Goal: Navigation & Orientation: Find specific page/section

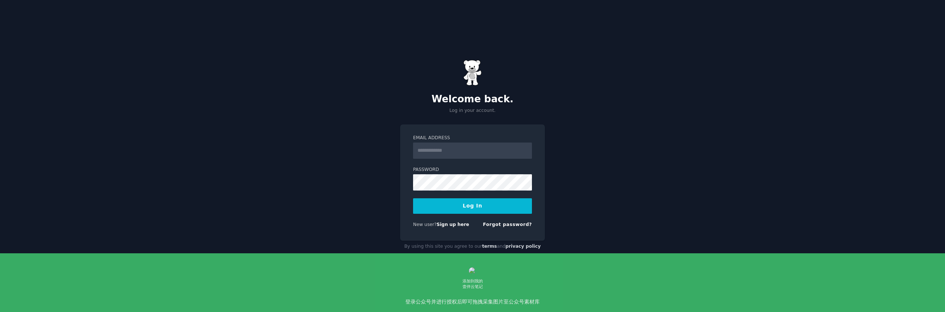
type input "**********"
click at [482, 209] on button "Log In" at bounding box center [472, 206] width 119 height 16
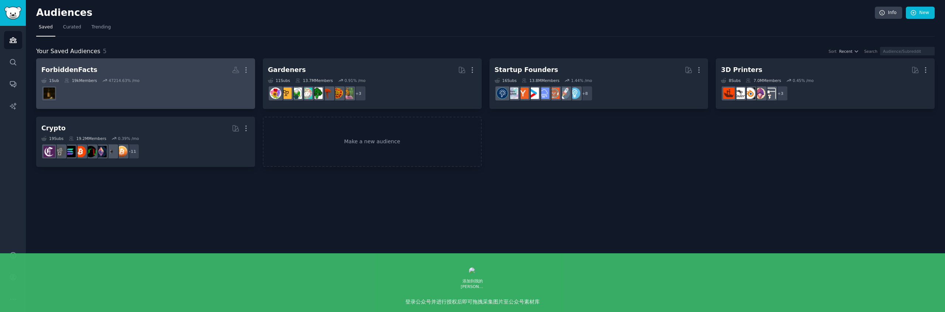
click at [111, 100] on dd at bounding box center [145, 93] width 209 height 21
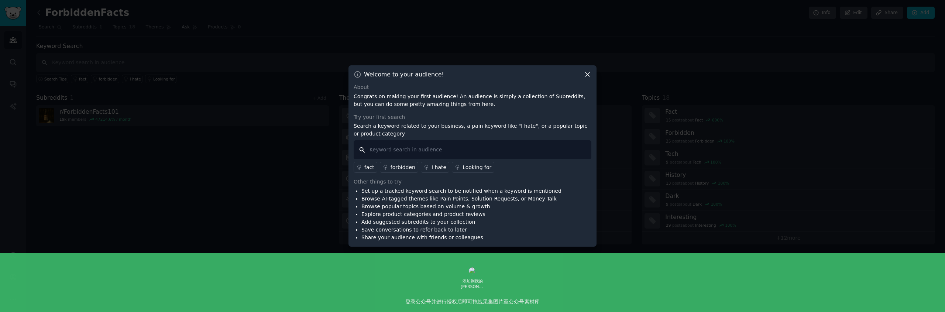
click at [416, 150] on input "text" at bounding box center [473, 149] width 238 height 19
click at [593, 74] on div "Welcome to your audience! About Congrats on making your first audience! An audi…" at bounding box center [472, 155] width 248 height 181
click at [588, 74] on icon at bounding box center [588, 74] width 8 height 8
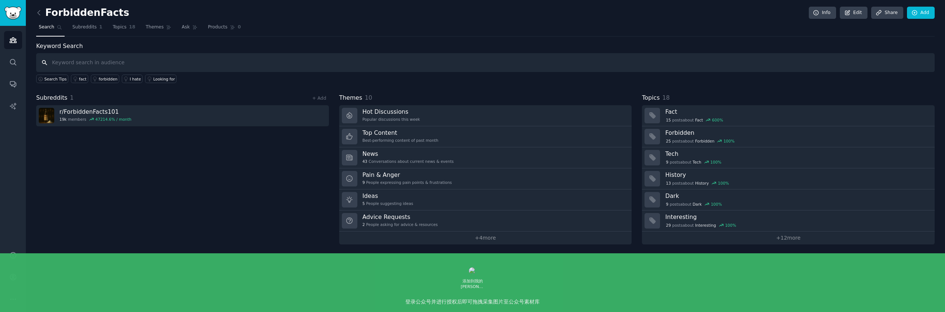
click at [125, 66] on input "text" at bounding box center [485, 62] width 898 height 19
click at [41, 12] on icon at bounding box center [39, 13] width 8 height 8
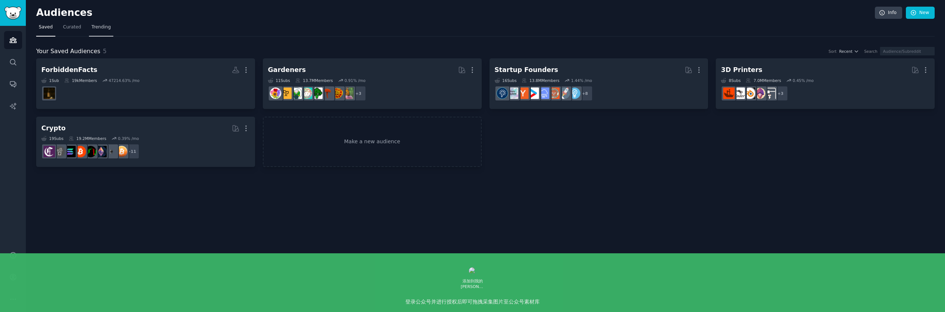
click at [101, 28] on span "Trending" at bounding box center [101, 27] width 19 height 7
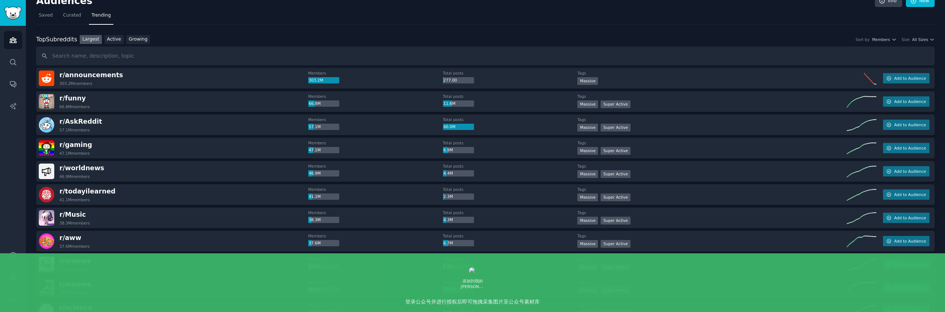
scroll to position [10, 0]
